Goal: Task Accomplishment & Management: Manage account settings

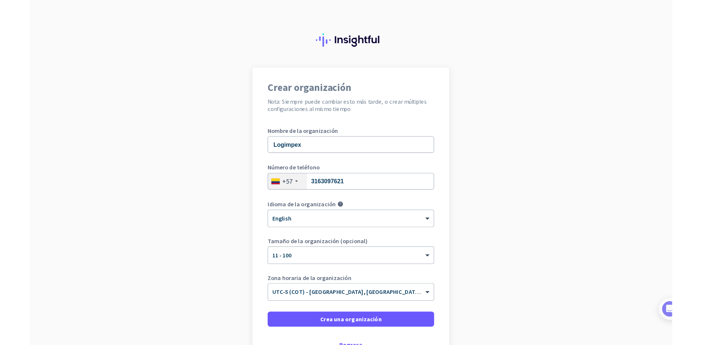
scroll to position [37, 0]
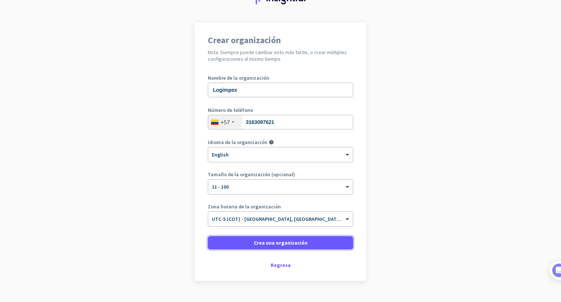
click at [302, 247] on span at bounding box center [280, 243] width 145 height 18
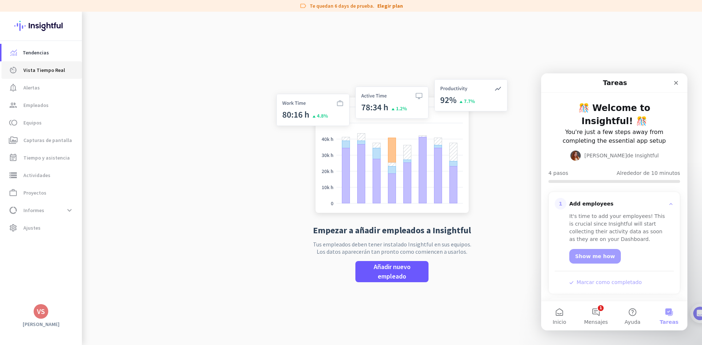
click at [41, 73] on span "Vista Tiempo Real" at bounding box center [44, 70] width 42 height 9
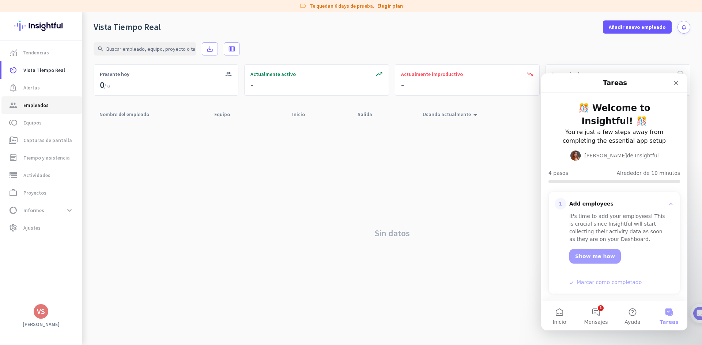
click at [41, 101] on span "Empleados" at bounding box center [35, 105] width 25 height 9
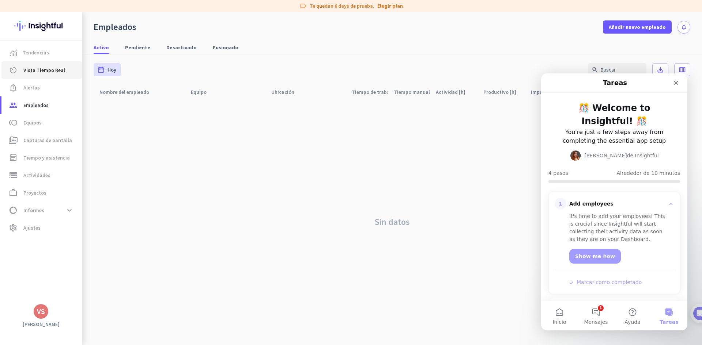
click at [41, 69] on span "Vista Tiempo Real" at bounding box center [44, 70] width 42 height 9
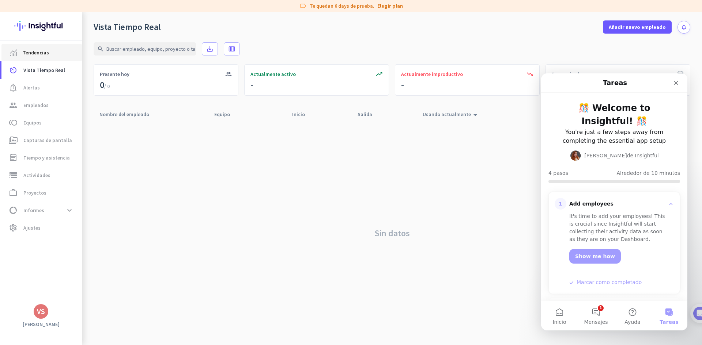
click at [42, 53] on span "Tendencias" at bounding box center [36, 52] width 26 height 9
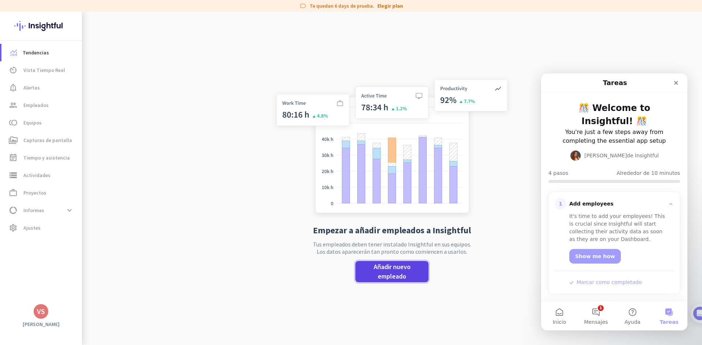
click at [388, 271] on span "Añadir nuevo empleado" at bounding box center [391, 271] width 61 height 19
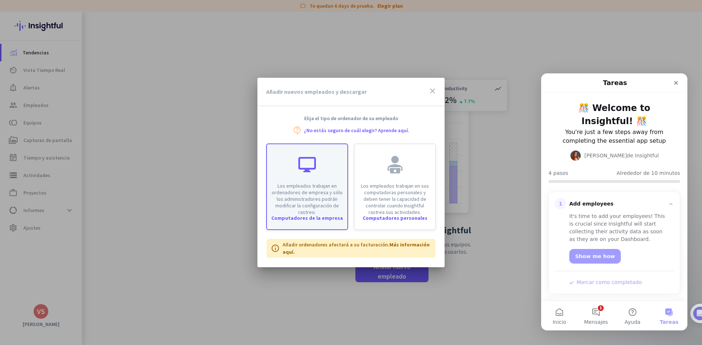
click at [327, 186] on p "Los empleados trabajan en ordenadores de empresa y sólo los administradores pod…" at bounding box center [307, 199] width 72 height 33
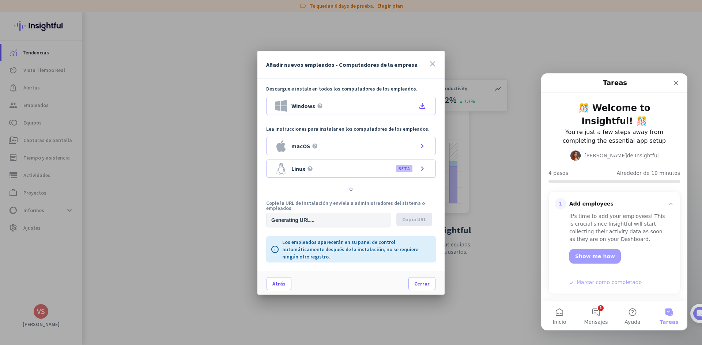
type input "[URL][DOMAIN_NAME]"
click at [315, 110] on div "Windows help" at bounding box center [299, 106] width 48 height 12
click at [355, 221] on input "[URL][DOMAIN_NAME]" at bounding box center [328, 220] width 124 height 15
click at [413, 281] on span at bounding box center [422, 284] width 26 height 18
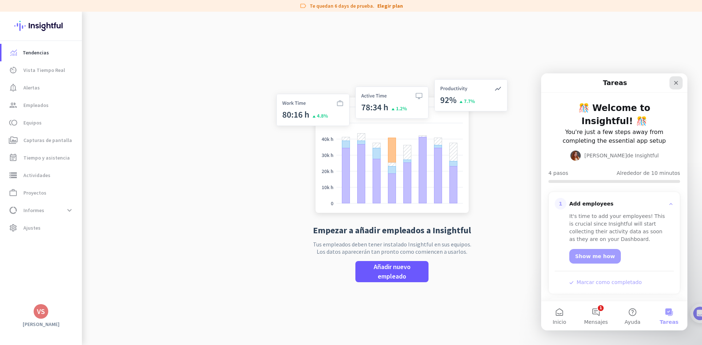
click at [561, 81] on icon "Cerrar" at bounding box center [676, 83] width 6 height 6
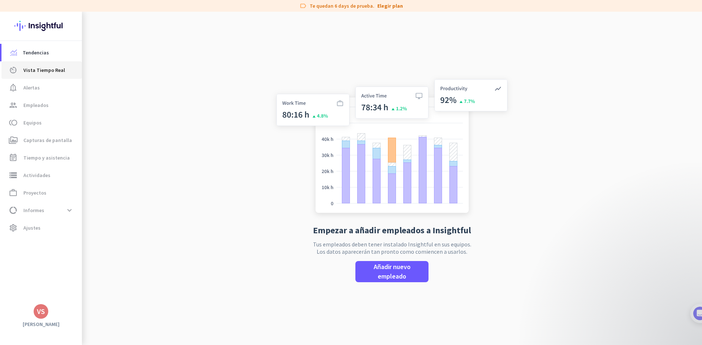
click at [47, 72] on span "Vista Tiempo Real" at bounding box center [44, 70] width 42 height 9
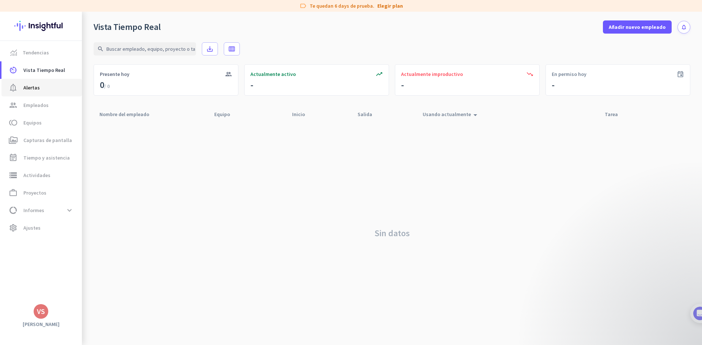
click at [43, 91] on span "notification_important Alertas" at bounding box center [41, 87] width 69 height 9
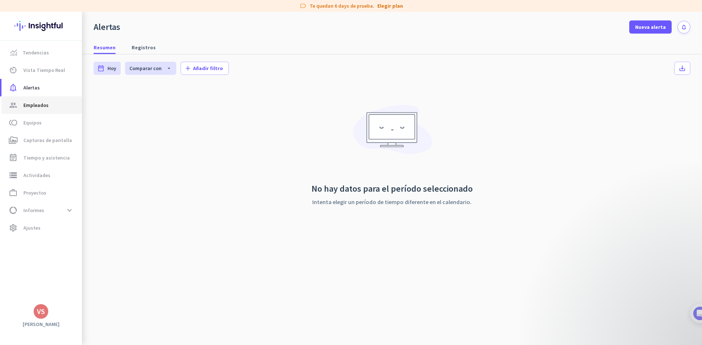
click at [36, 108] on span "Empleados" at bounding box center [35, 105] width 25 height 9
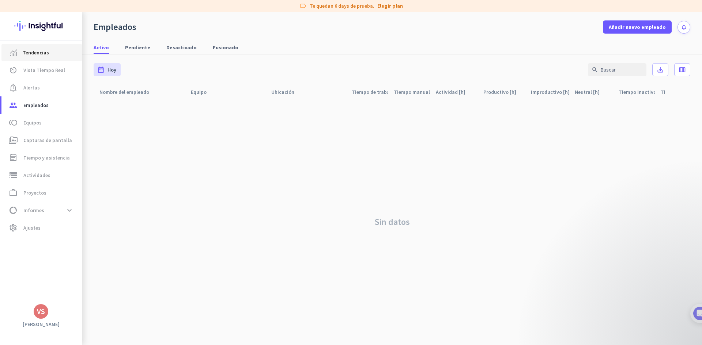
click at [39, 48] on span "Tendencias" at bounding box center [36, 52] width 26 height 9
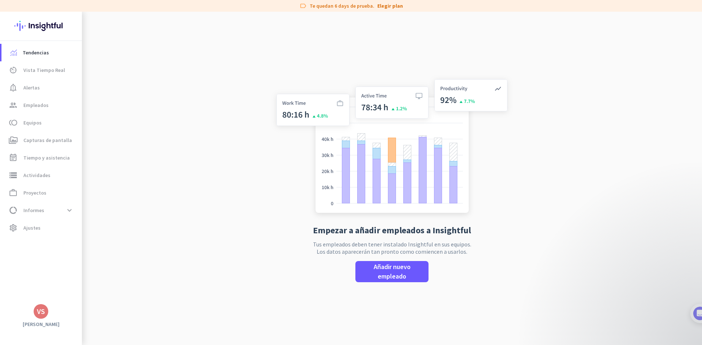
click at [50, 23] on img at bounding box center [40, 26] width 53 height 29
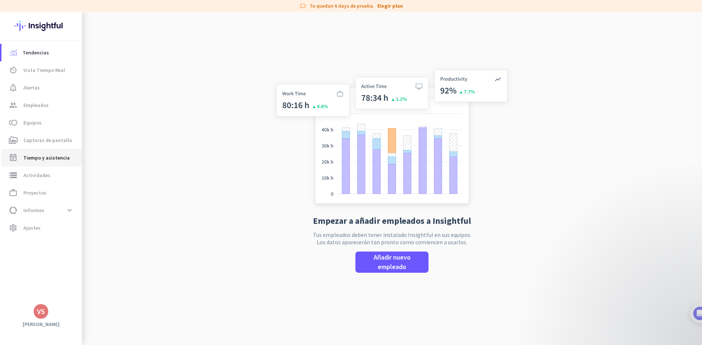
scroll to position [12, 0]
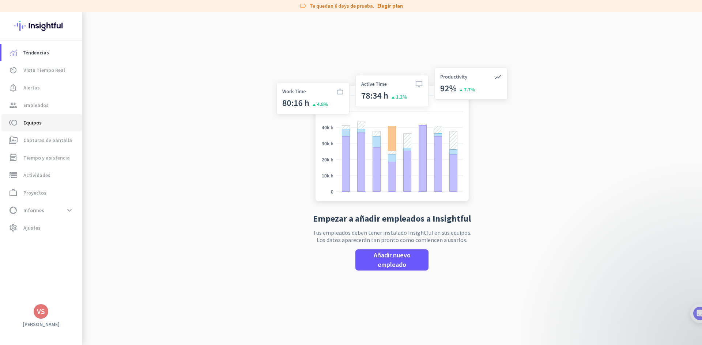
click at [35, 124] on span "Equipos" at bounding box center [32, 122] width 18 height 9
